Goal: Task Accomplishment & Management: Use online tool/utility

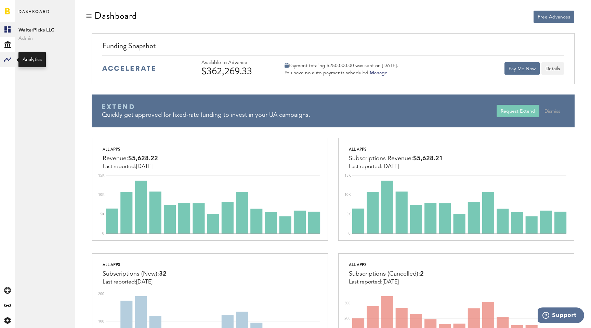
click at [8, 62] on rect at bounding box center [7, 59] width 8 height 8
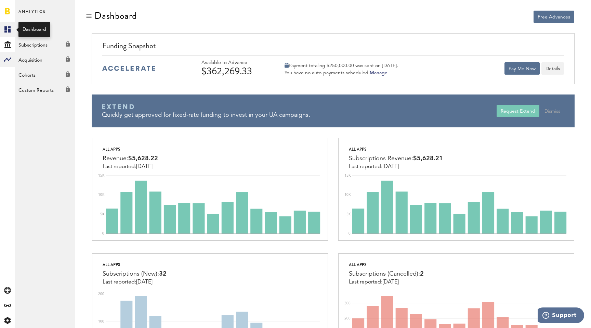
click at [7, 36] on link "Created with Sketch." at bounding box center [7, 29] width 15 height 15
click at [555, 67] on button "Details" at bounding box center [553, 68] width 23 height 12
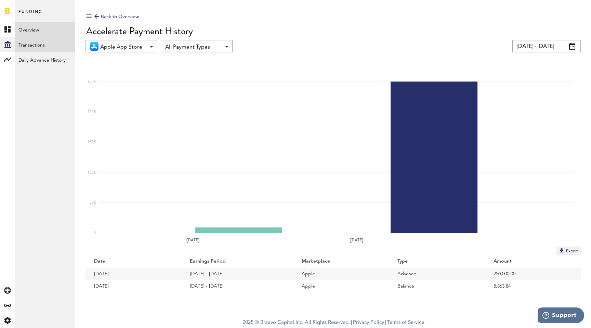
click at [45, 40] on link "Transactions" at bounding box center [45, 44] width 60 height 15
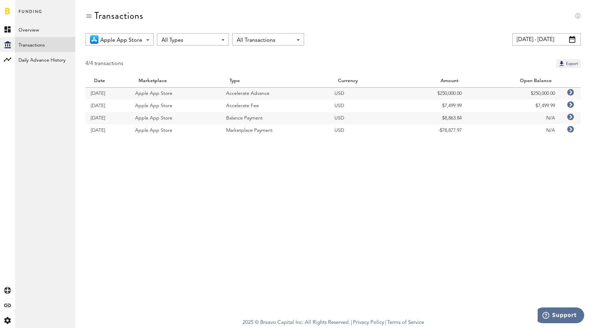
click at [530, 45] on input "08/31/25 - 09/30/25" at bounding box center [546, 39] width 68 height 12
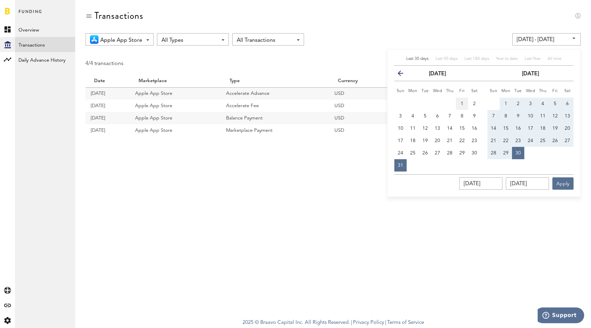
click at [461, 102] on span "1" at bounding box center [462, 103] width 3 height 5
type input "08/01/25 - 08/01/25"
type input "08/01/2025"
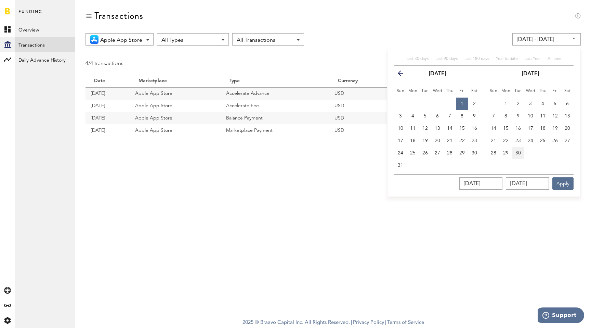
click at [519, 149] on button "30" at bounding box center [518, 153] width 12 height 12
type input "08/01/25 - 09/30/25"
type input "09/30/2025"
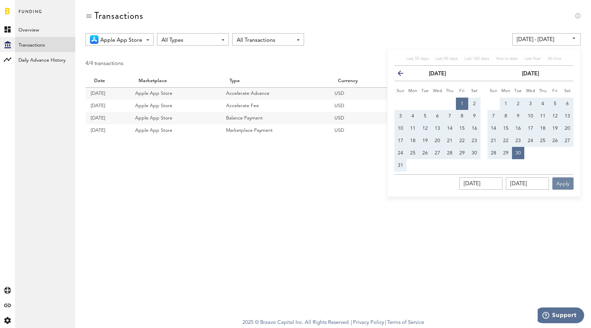
click at [563, 182] on button "Apply" at bounding box center [563, 183] width 21 height 12
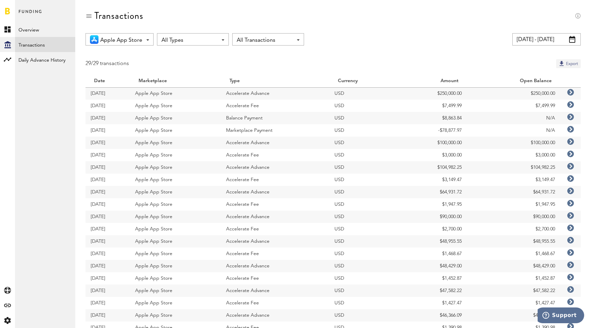
click at [577, 61] on button "Export" at bounding box center [568, 63] width 25 height 9
click at [437, 1] on div "Transactions Apple App Store All Marketplaces Apple App Store All Types All Typ…" at bounding box center [333, 232] width 516 height 465
